Goal: Obtain resource: Download file/media

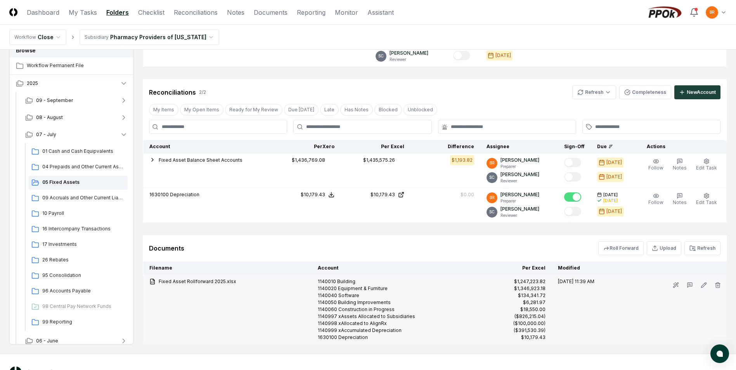
scroll to position [239, 0]
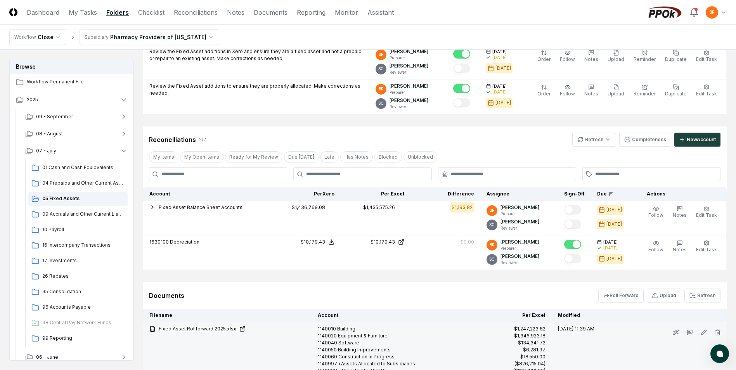
click at [189, 330] on link "Fixed Asset Rollforward 2025.xlsx" at bounding box center [227, 329] width 156 height 7
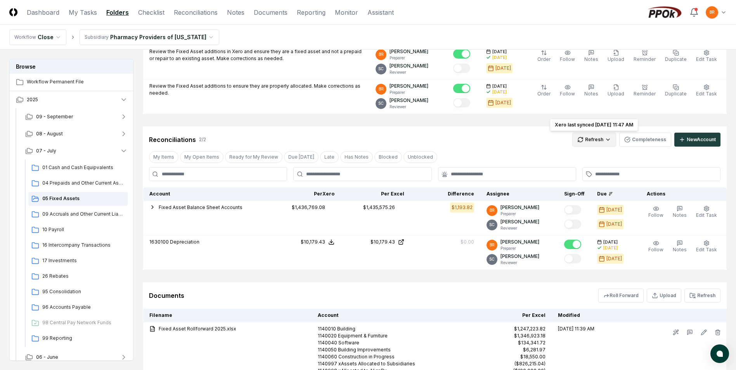
click at [601, 136] on html "CloseCore Dashboard My Tasks Folders Checklist Reconciliations Notes Documents …" at bounding box center [368, 104] width 736 height 687
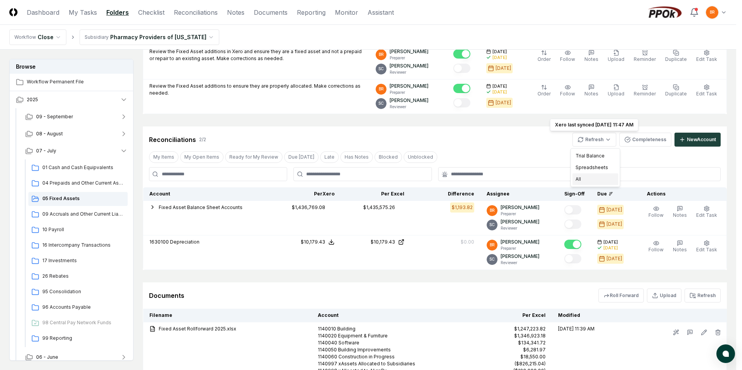
click at [588, 181] on div "All" at bounding box center [596, 180] width 46 height 12
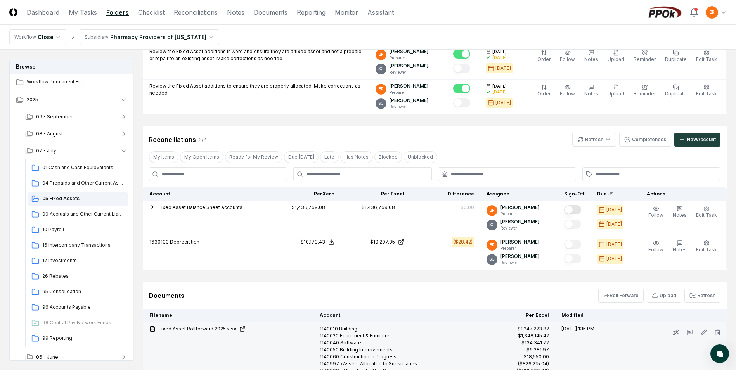
click at [208, 329] on link "Fixed Asset Rollforward 2025.xlsx" at bounding box center [228, 329] width 158 height 7
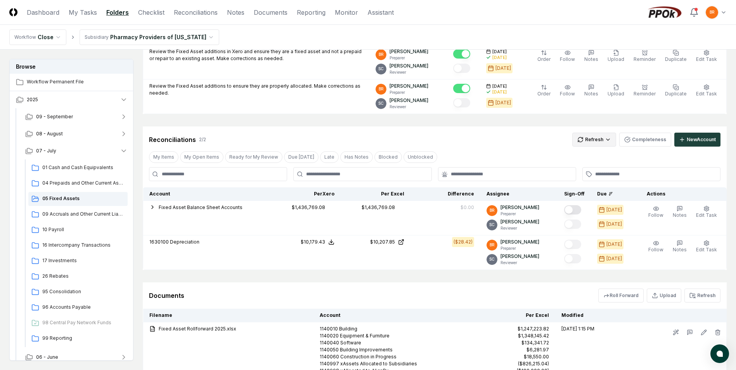
click at [599, 142] on html "CloseCore Dashboard My Tasks Folders Checklist Reconciliations Notes Documents …" at bounding box center [368, 104] width 736 height 687
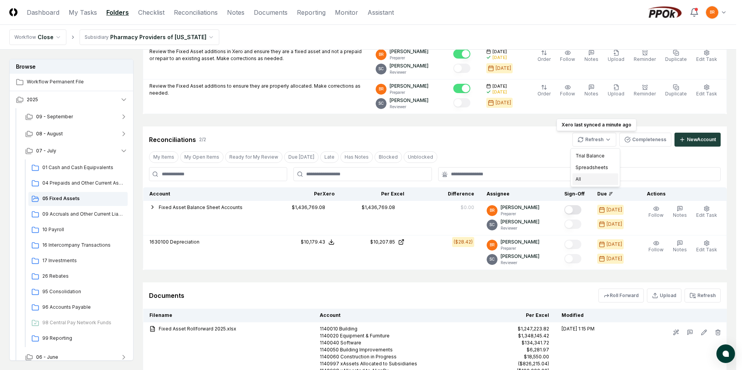
click at [598, 178] on div "All" at bounding box center [596, 180] width 46 height 12
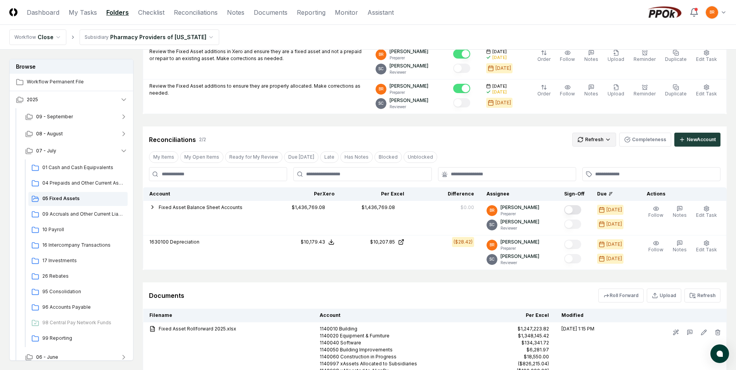
click at [601, 140] on html "CloseCore Dashboard My Tasks Folders Checklist Reconciliations Notes Documents …" at bounding box center [368, 104] width 736 height 687
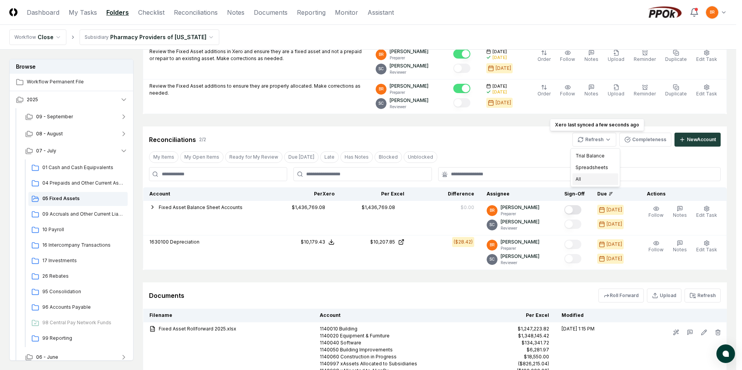
click at [593, 180] on div "All" at bounding box center [596, 180] width 46 height 12
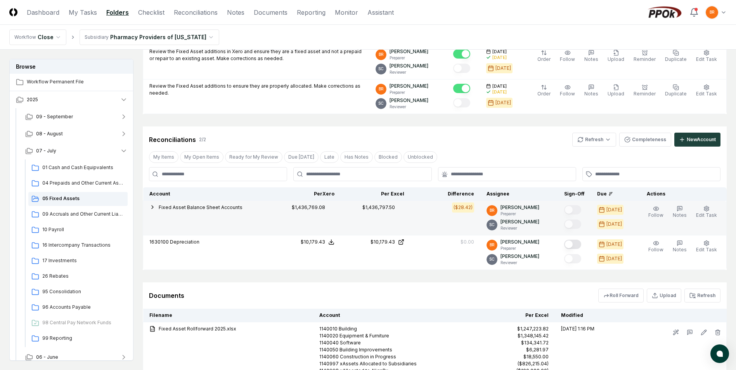
click at [185, 208] on span "Fixed Asset Balance Sheet Accounts" at bounding box center [201, 208] width 84 height 6
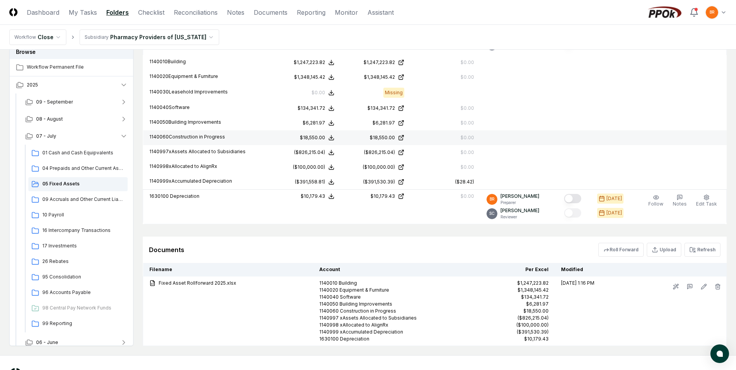
scroll to position [451, 0]
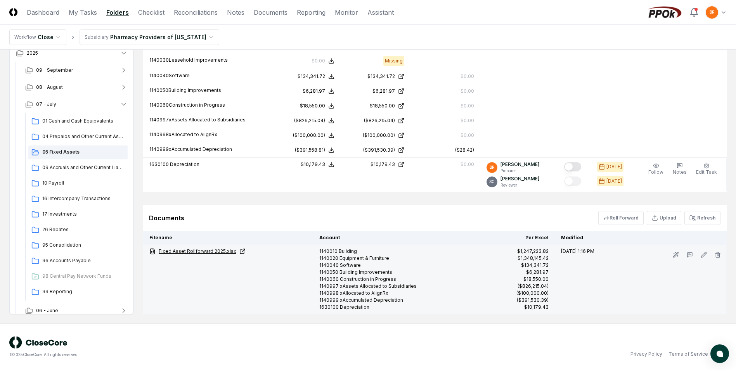
click at [180, 254] on link "Fixed Asset Rollforward 2025.xlsx" at bounding box center [228, 251] width 158 height 7
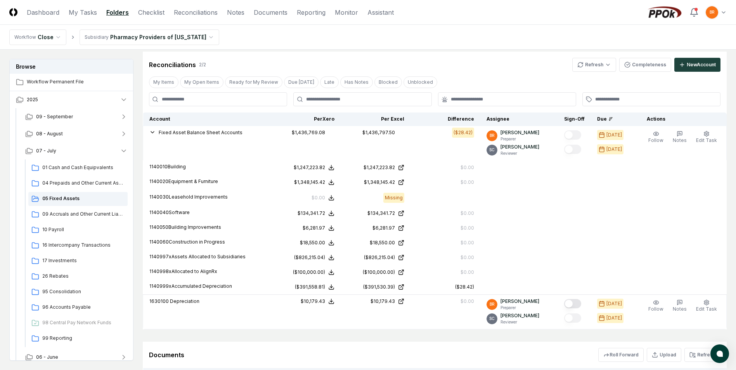
scroll to position [296, 0]
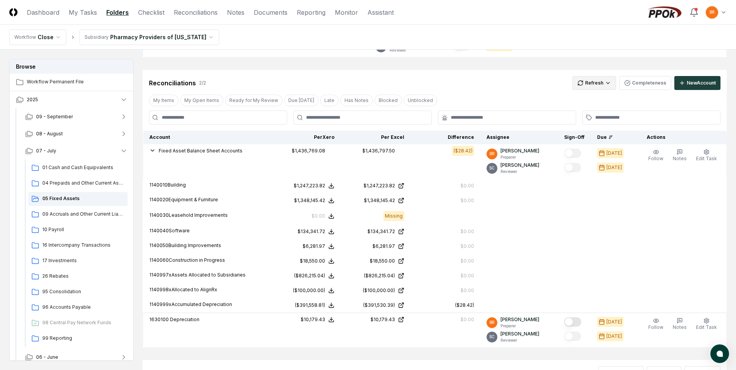
click at [602, 83] on html "CloseCore Dashboard My Tasks Folders Checklist Reconciliations Notes Documents …" at bounding box center [368, 114] width 736 height 821
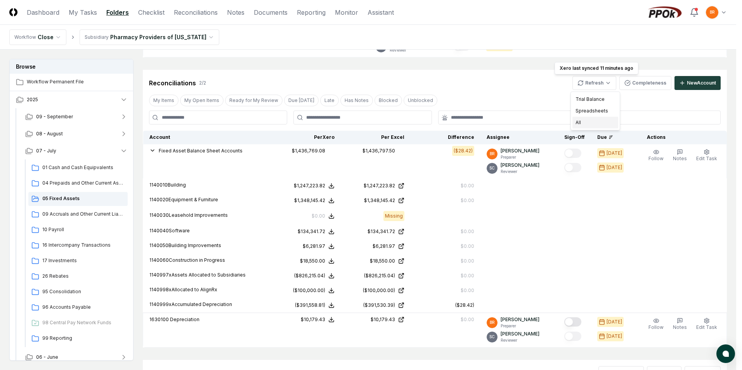
click at [585, 121] on div "All" at bounding box center [596, 123] width 46 height 12
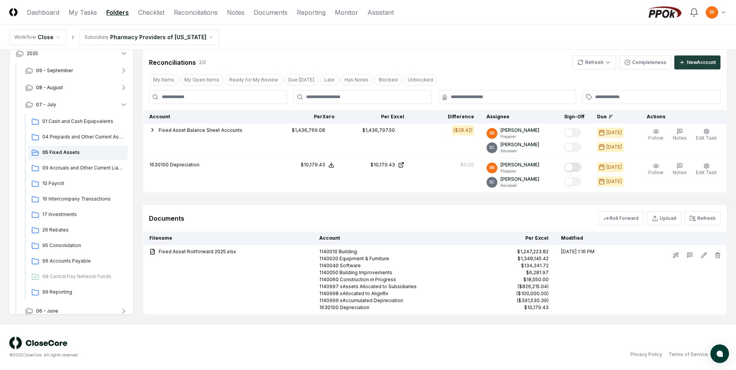
scroll to position [317, 0]
click at [606, 57] on html "CloseCore Dashboard My Tasks Folders Checklist Reconciliations Notes Documents …" at bounding box center [368, 26] width 736 height 687
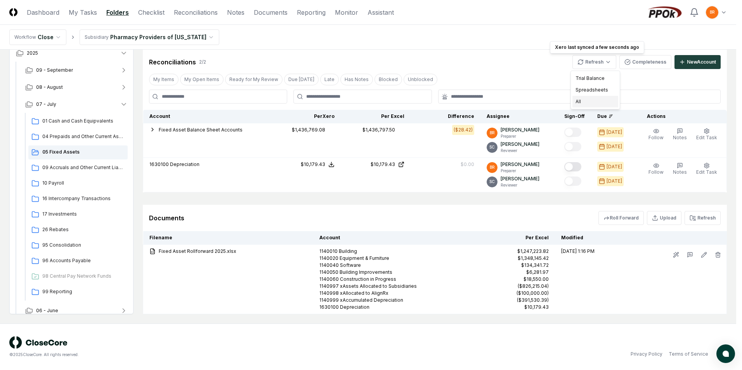
click at [590, 101] on div "All" at bounding box center [596, 102] width 46 height 12
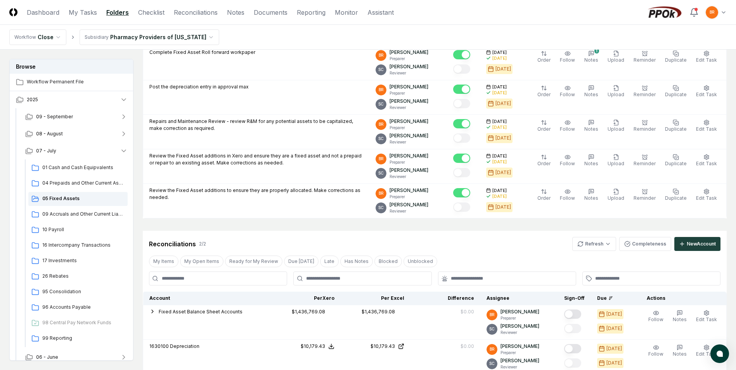
scroll to position [0, 0]
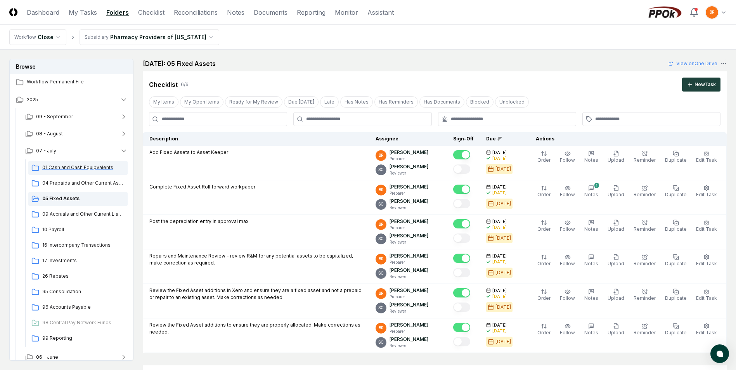
click at [87, 167] on span "01 Cash and Cash Equipvalents" at bounding box center [83, 167] width 82 height 7
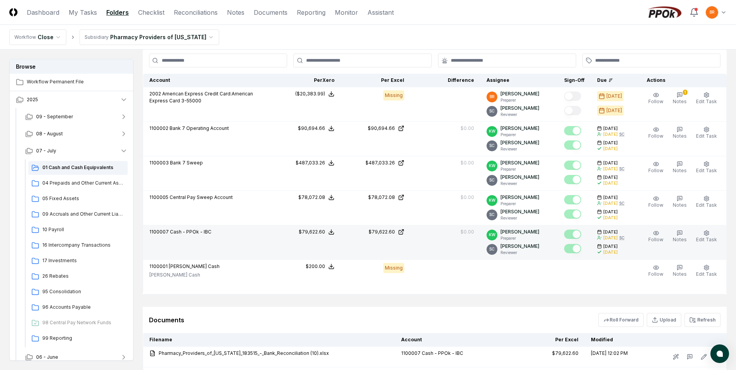
scroll to position [248, 0]
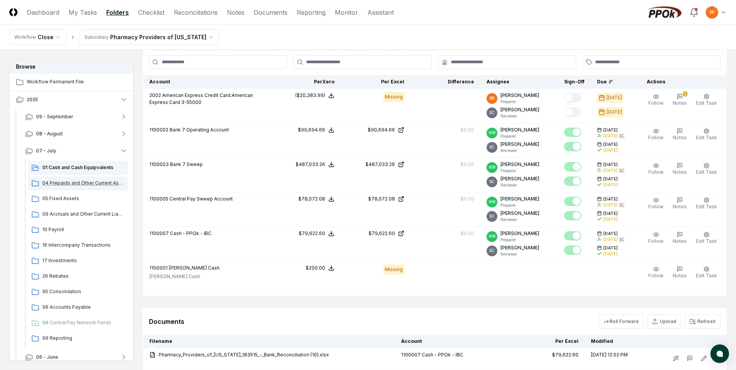
click at [81, 184] on span "04 Prepaids and Other Current Assets" at bounding box center [83, 183] width 82 height 7
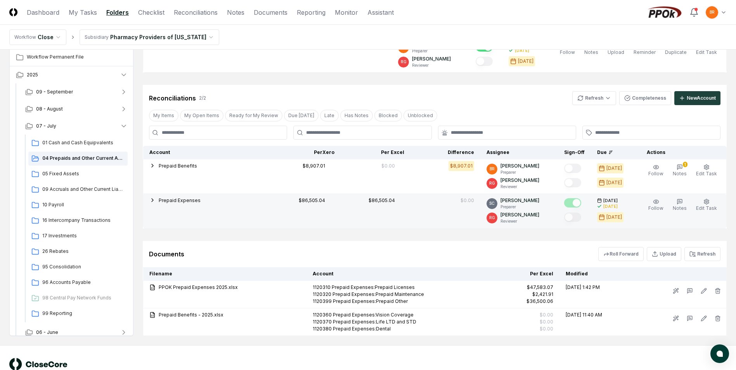
scroll to position [199, 0]
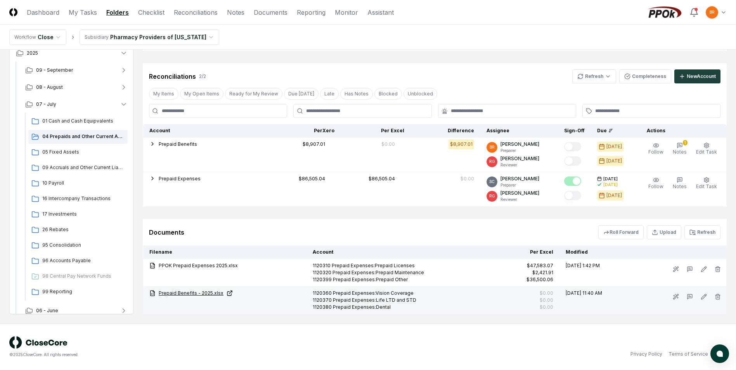
click at [178, 294] on link "Prepaid Benefits - 2025.xlsx" at bounding box center [224, 293] width 151 height 7
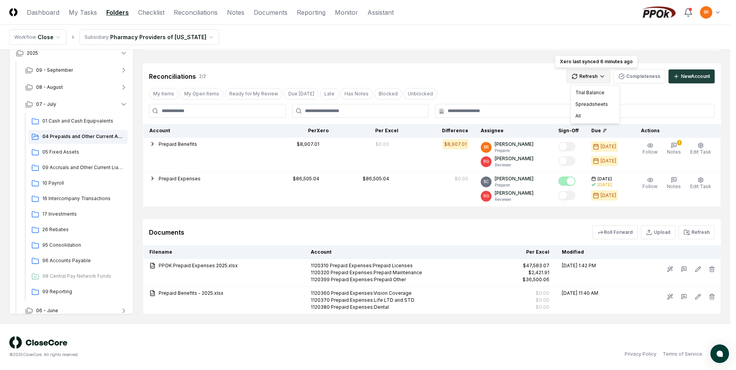
click at [609, 78] on html "CloseCore Dashboard My Tasks Folders Checklist Reconciliations Notes Documents …" at bounding box center [368, 85] width 736 height 569
click at [584, 115] on div "All" at bounding box center [596, 116] width 46 height 12
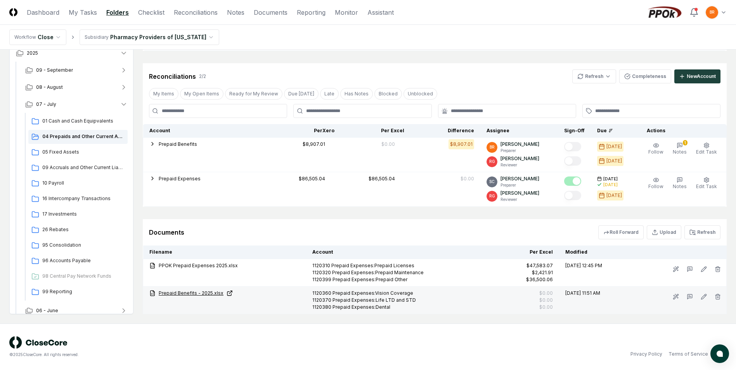
click at [187, 293] on link "Prepaid Benefits - 2025.xlsx" at bounding box center [224, 293] width 151 height 7
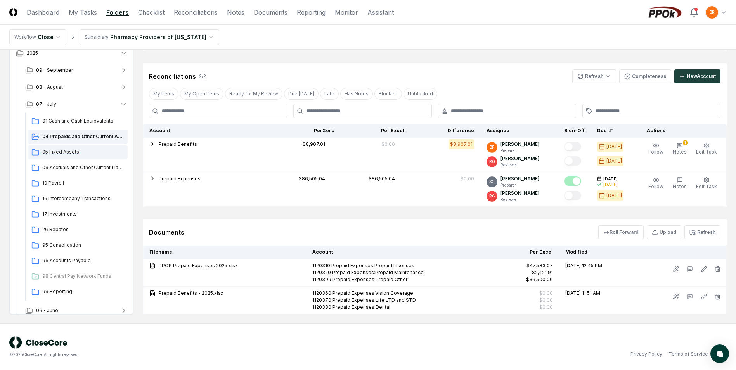
click at [60, 155] on span "05 Fixed Assets" at bounding box center [83, 152] width 82 height 7
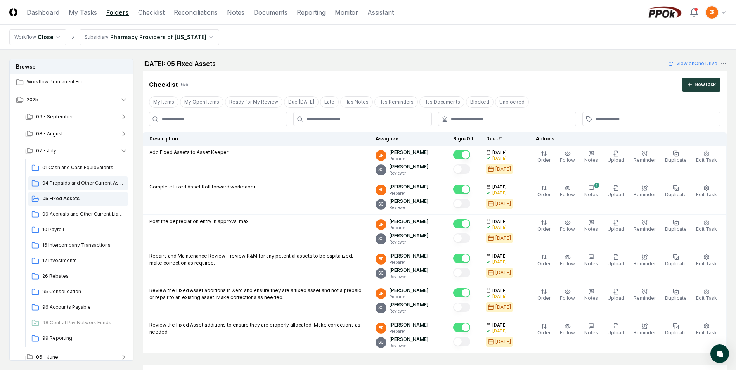
click at [67, 185] on span "04 Prepaids and Other Current Assets" at bounding box center [83, 183] width 82 height 7
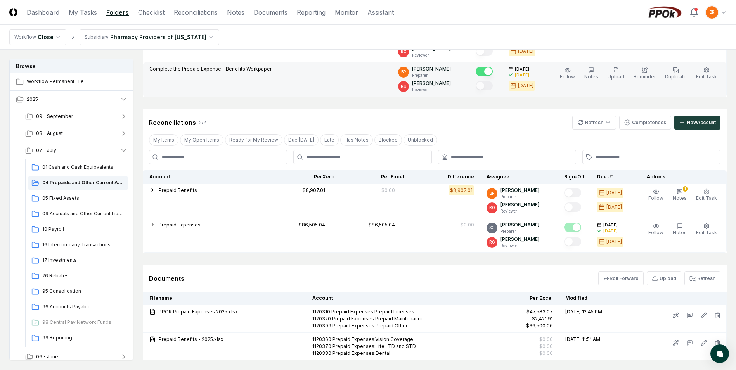
scroll to position [155, 0]
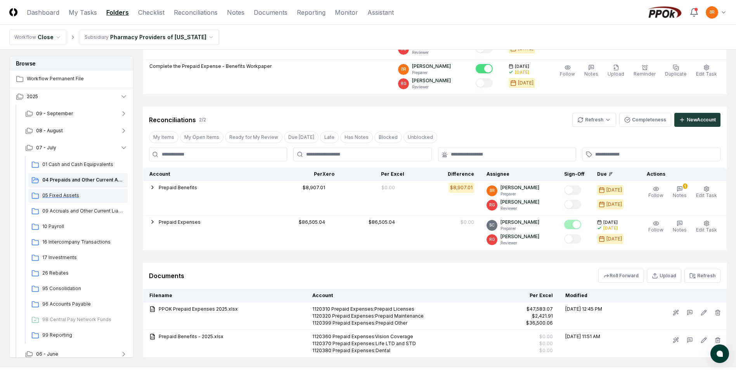
click at [58, 198] on span "05 Fixed Assets" at bounding box center [83, 195] width 82 height 7
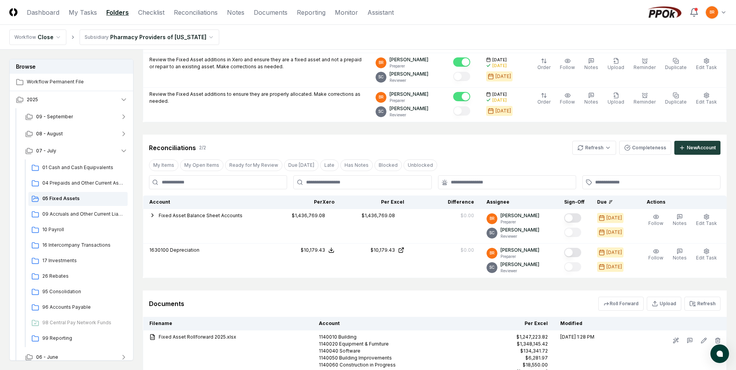
scroll to position [233, 0]
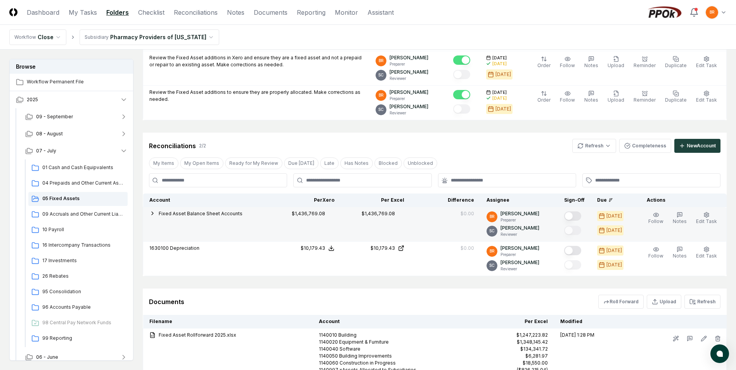
click at [572, 218] on button "Mark complete" at bounding box center [572, 216] width 17 height 9
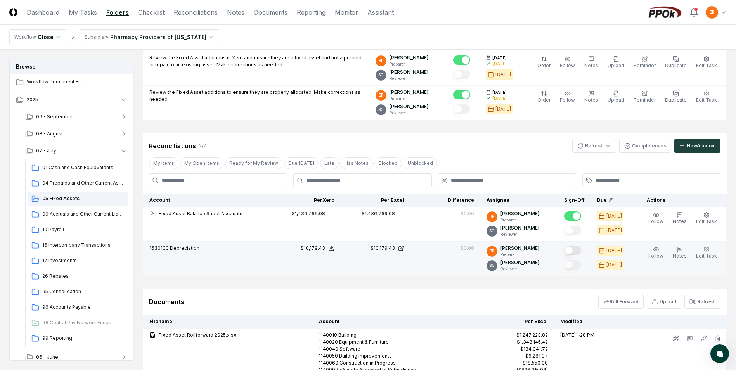
click at [574, 250] on button "Mark complete" at bounding box center [572, 250] width 17 height 9
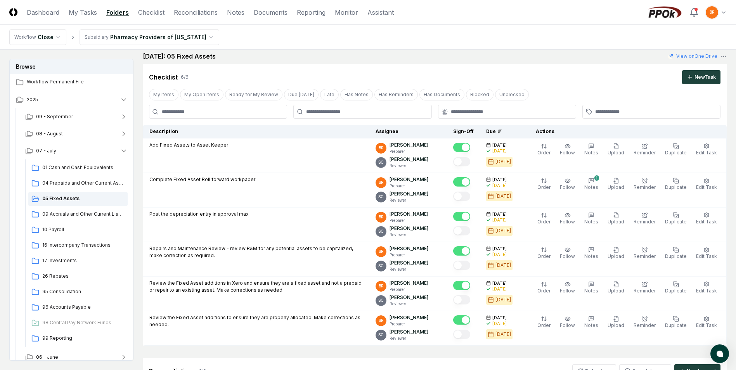
scroll to position [0, 0]
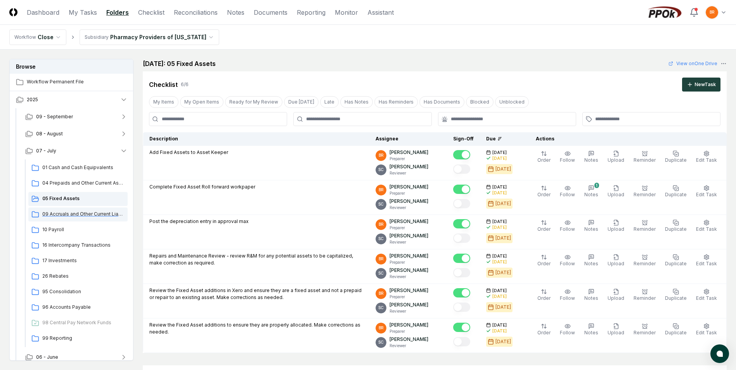
click at [63, 214] on span "09 Accruals and Other Current Liabilities" at bounding box center [83, 214] width 82 height 7
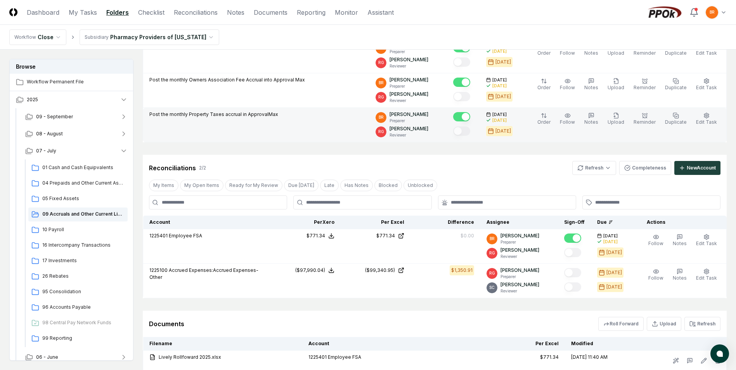
scroll to position [116, 0]
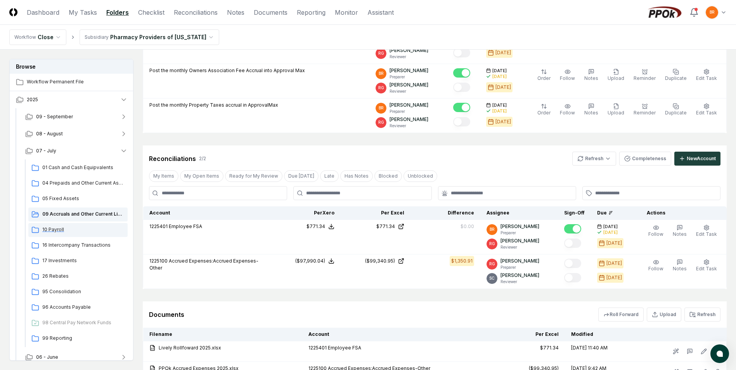
click at [56, 229] on span "10 Payroll" at bounding box center [83, 229] width 82 height 7
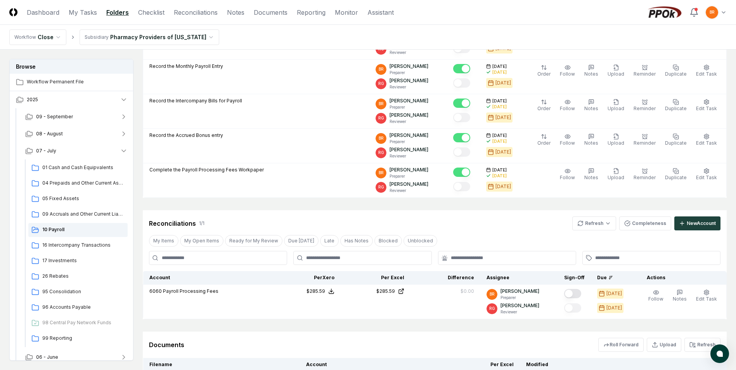
scroll to position [233, 0]
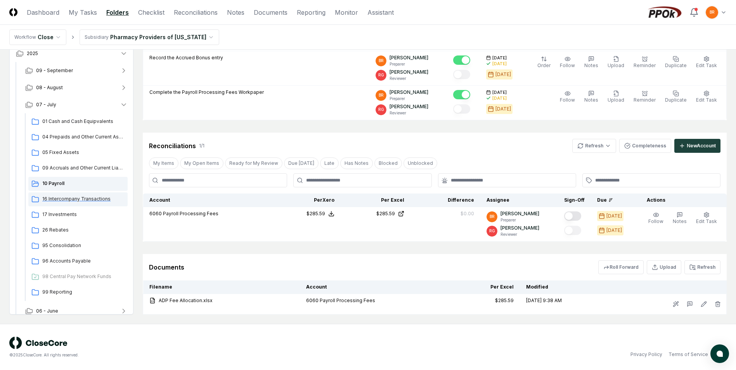
click at [74, 198] on span "16 Intercompany Transactions" at bounding box center [83, 199] width 82 height 7
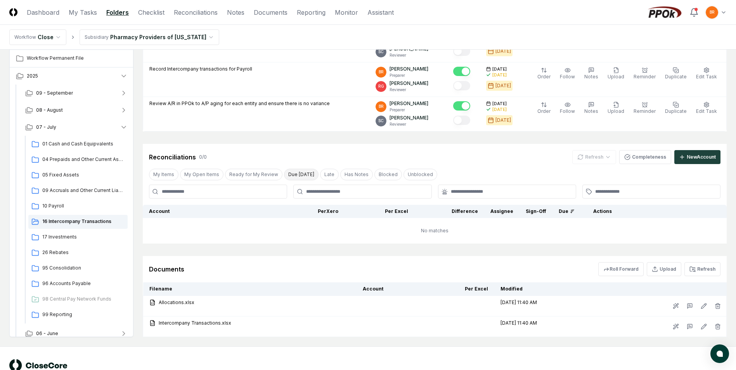
scroll to position [279, 0]
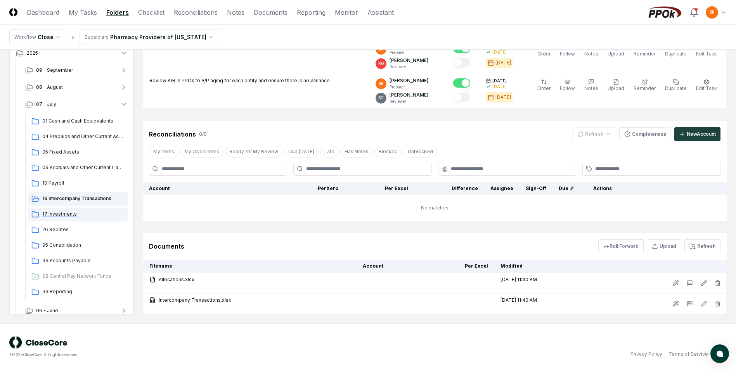
click at [61, 212] on span "17 Investments" at bounding box center [83, 214] width 82 height 7
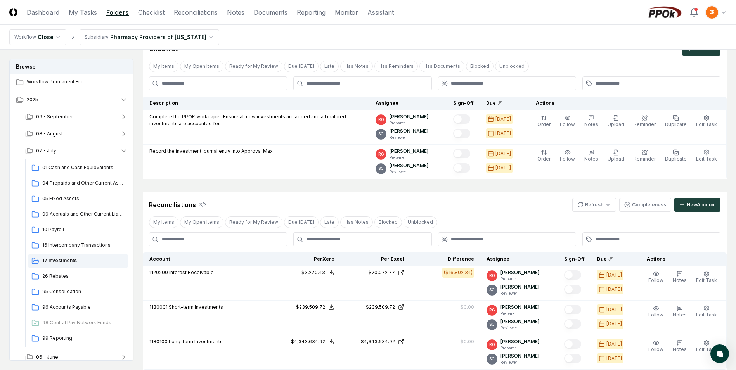
scroll to position [116, 0]
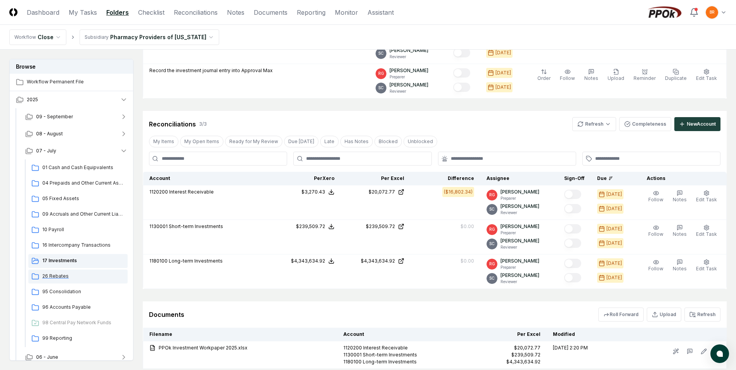
click at [60, 275] on span "26 Rebates" at bounding box center [83, 276] width 82 height 7
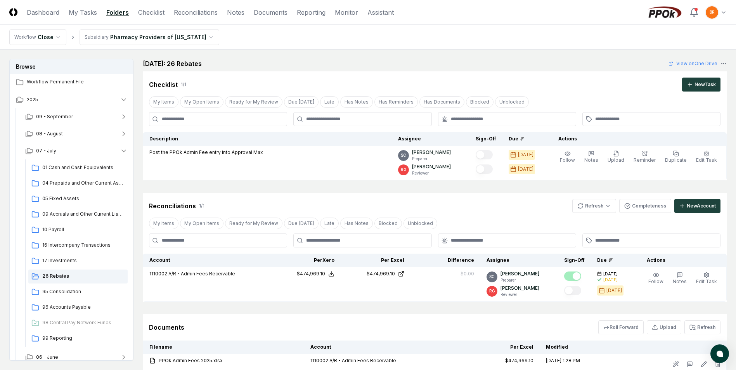
scroll to position [61, 0]
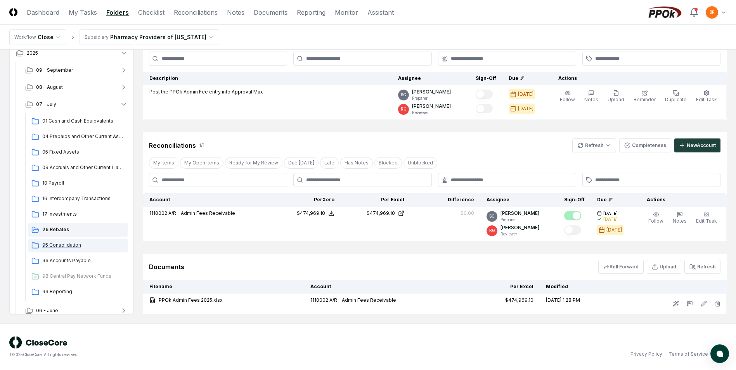
click at [60, 246] on span "95 Consolidation" at bounding box center [83, 245] width 82 height 7
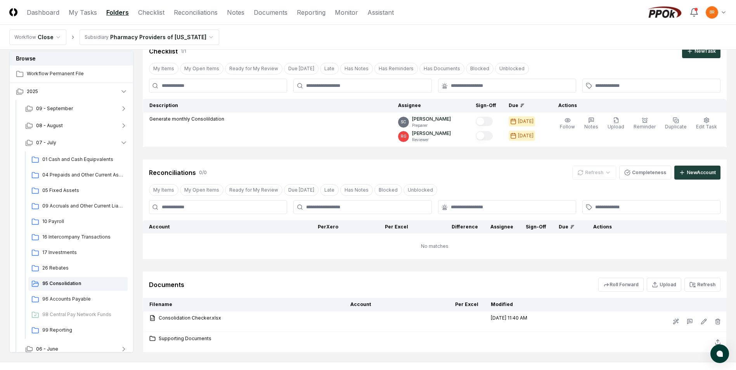
scroll to position [72, 0]
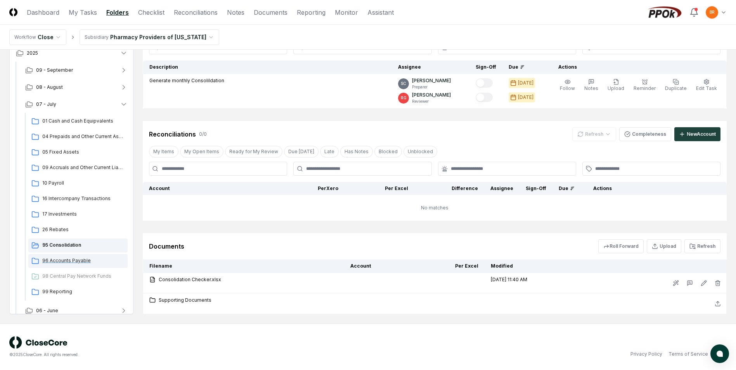
click at [68, 257] on span "96 Accounts Payable" at bounding box center [83, 260] width 82 height 7
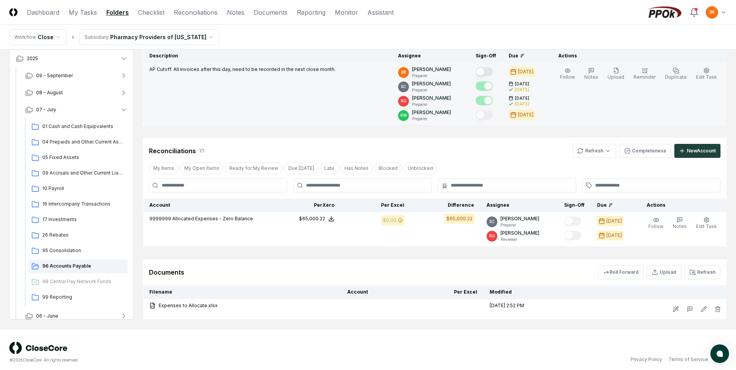
scroll to position [89, 0]
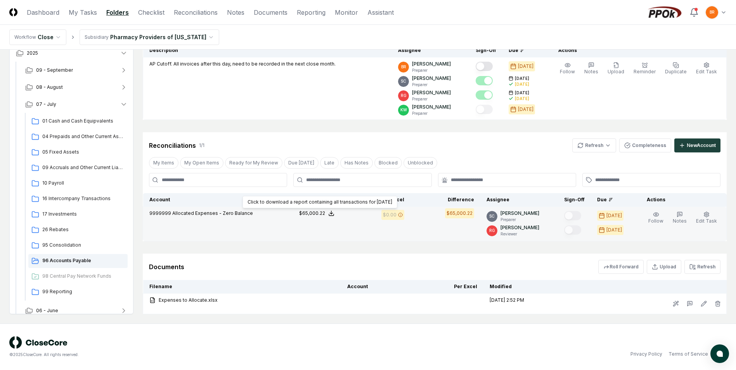
click at [333, 214] on polyline at bounding box center [331, 213] width 3 height 1
click at [338, 192] on button "Download .xlsx" at bounding box center [331, 195] width 54 height 14
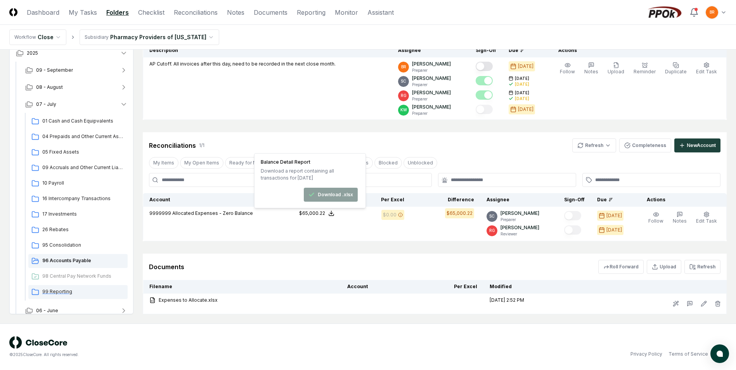
click at [59, 293] on span "99 Reporting" at bounding box center [83, 291] width 82 height 7
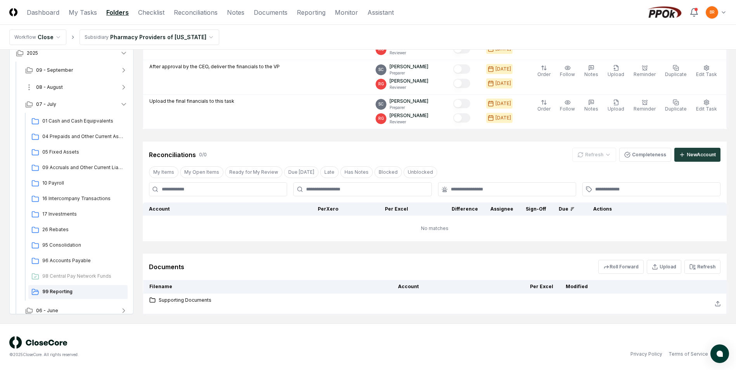
click at [60, 88] on span "08 - August" at bounding box center [49, 87] width 27 height 7
